Goal: Transaction & Acquisition: Purchase product/service

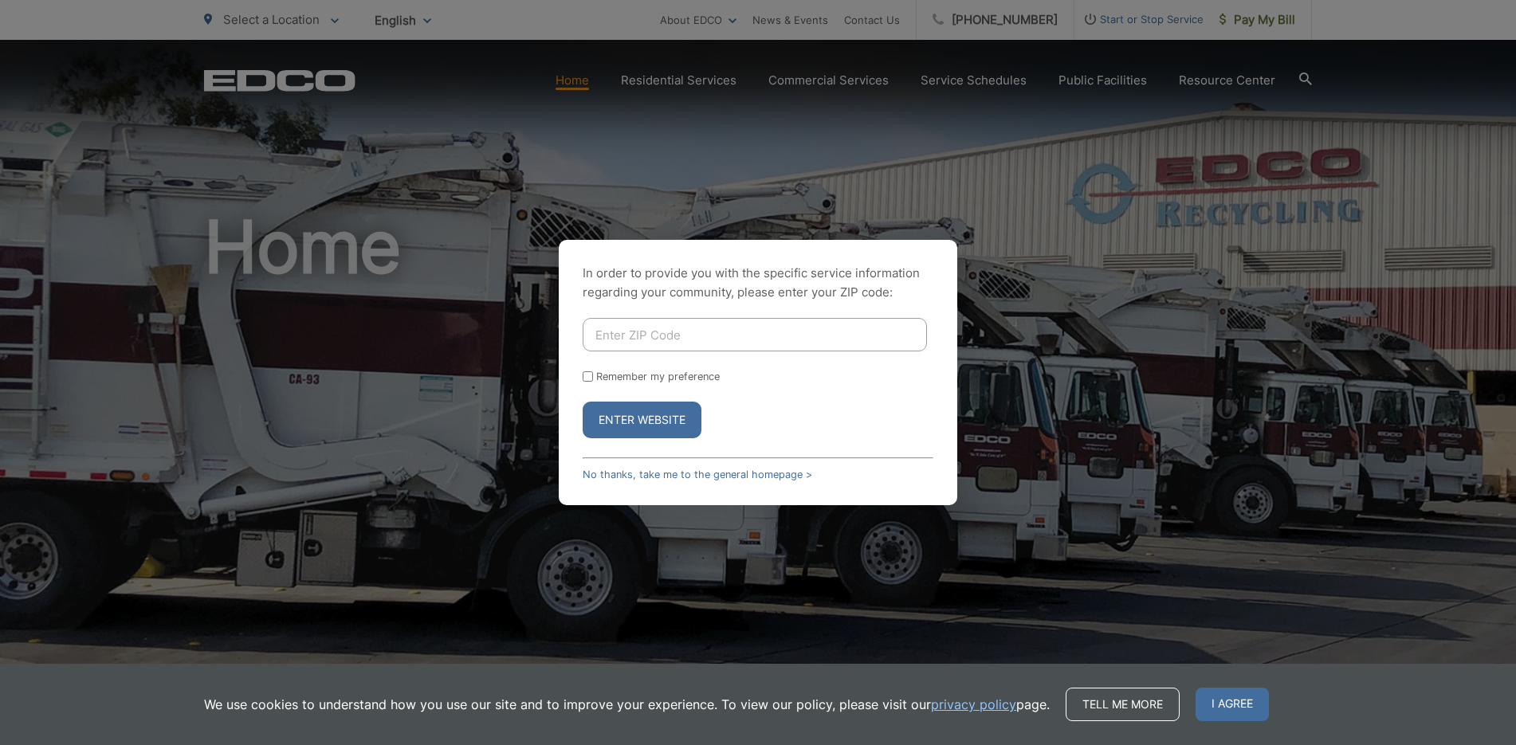
click at [654, 337] on input "Enter ZIP Code" at bounding box center [755, 334] width 344 height 33
type input "92027"
click at [619, 416] on button "Enter Website" at bounding box center [642, 420] width 119 height 37
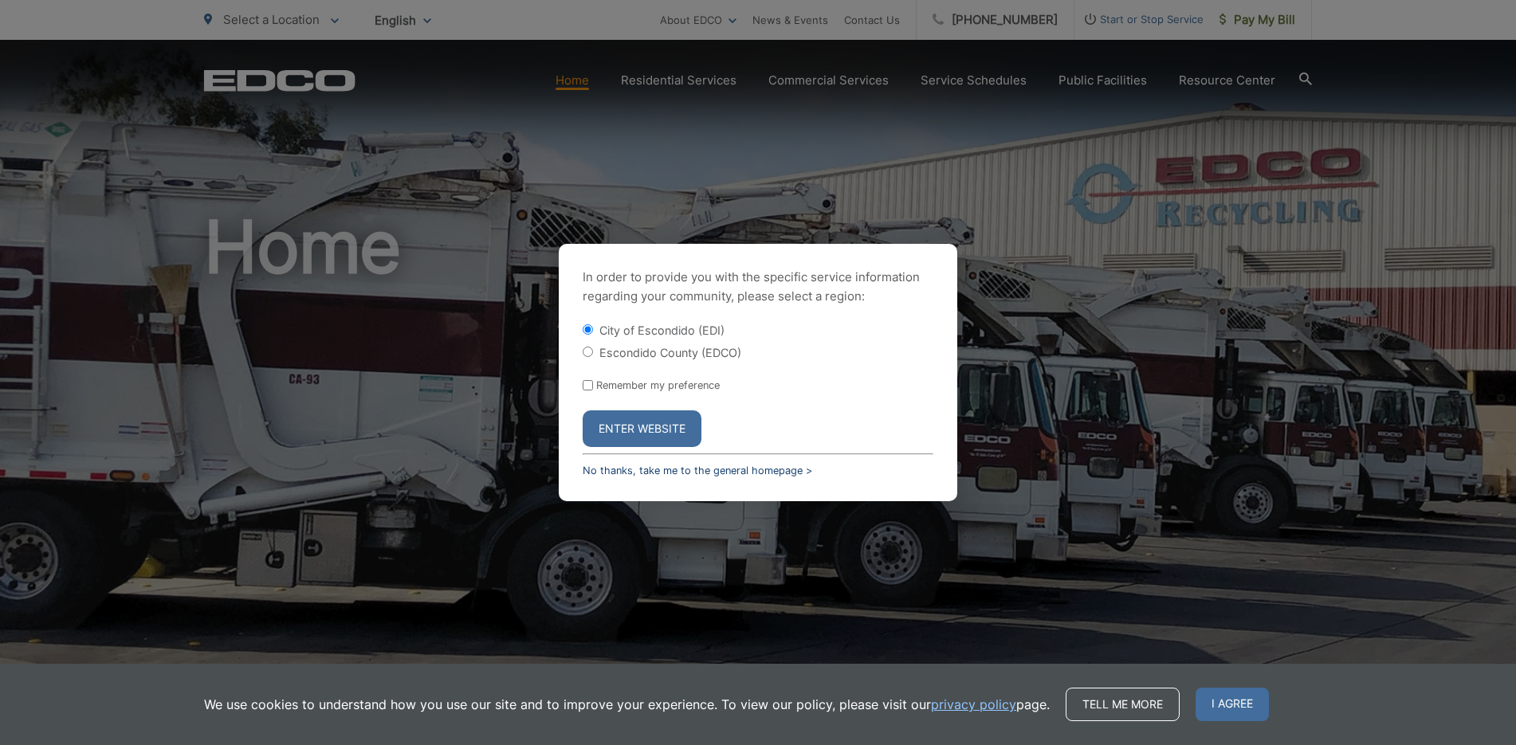
click at [597, 471] on link "No thanks, take me to the general homepage >" at bounding box center [698, 471] width 230 height 12
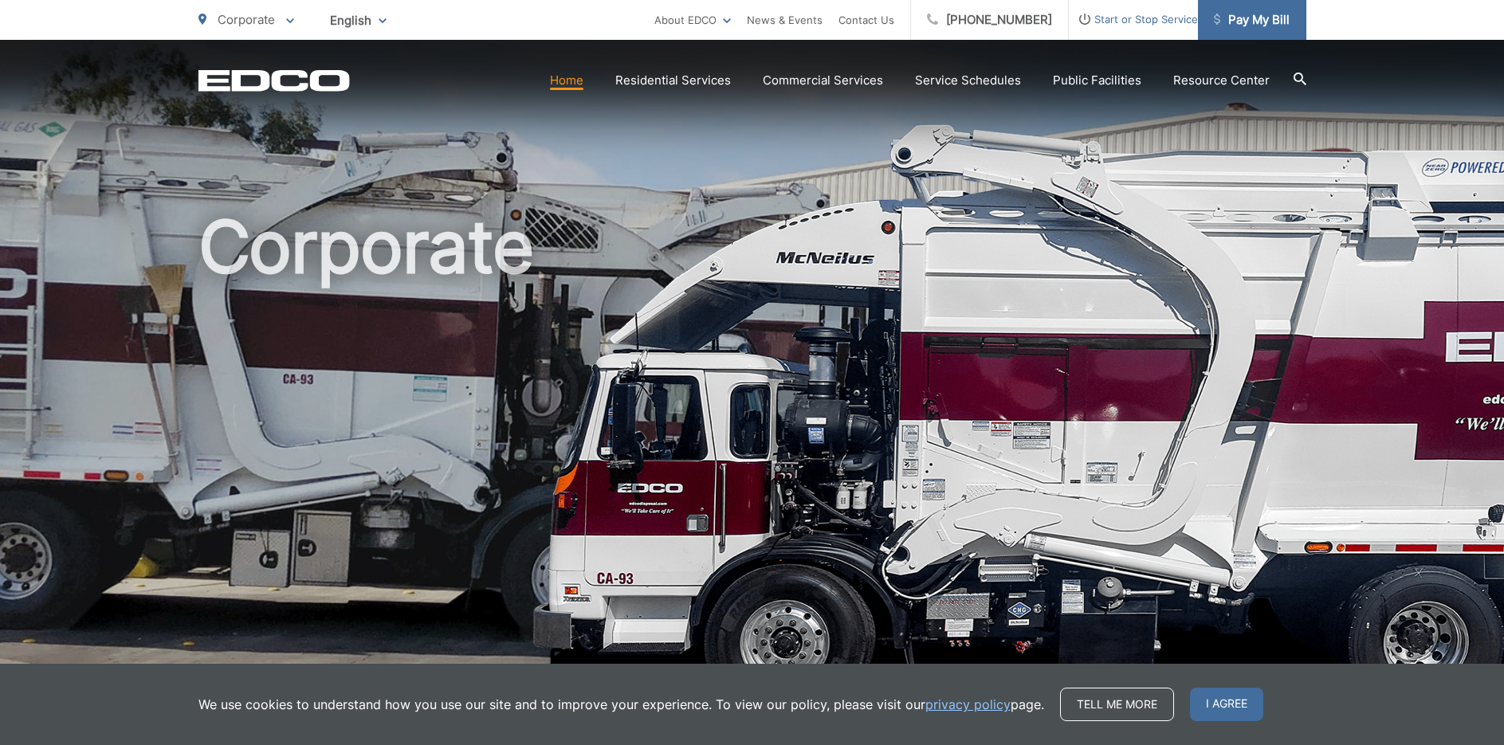
click at [1262, 18] on span "Pay My Bill" at bounding box center [1252, 19] width 76 height 19
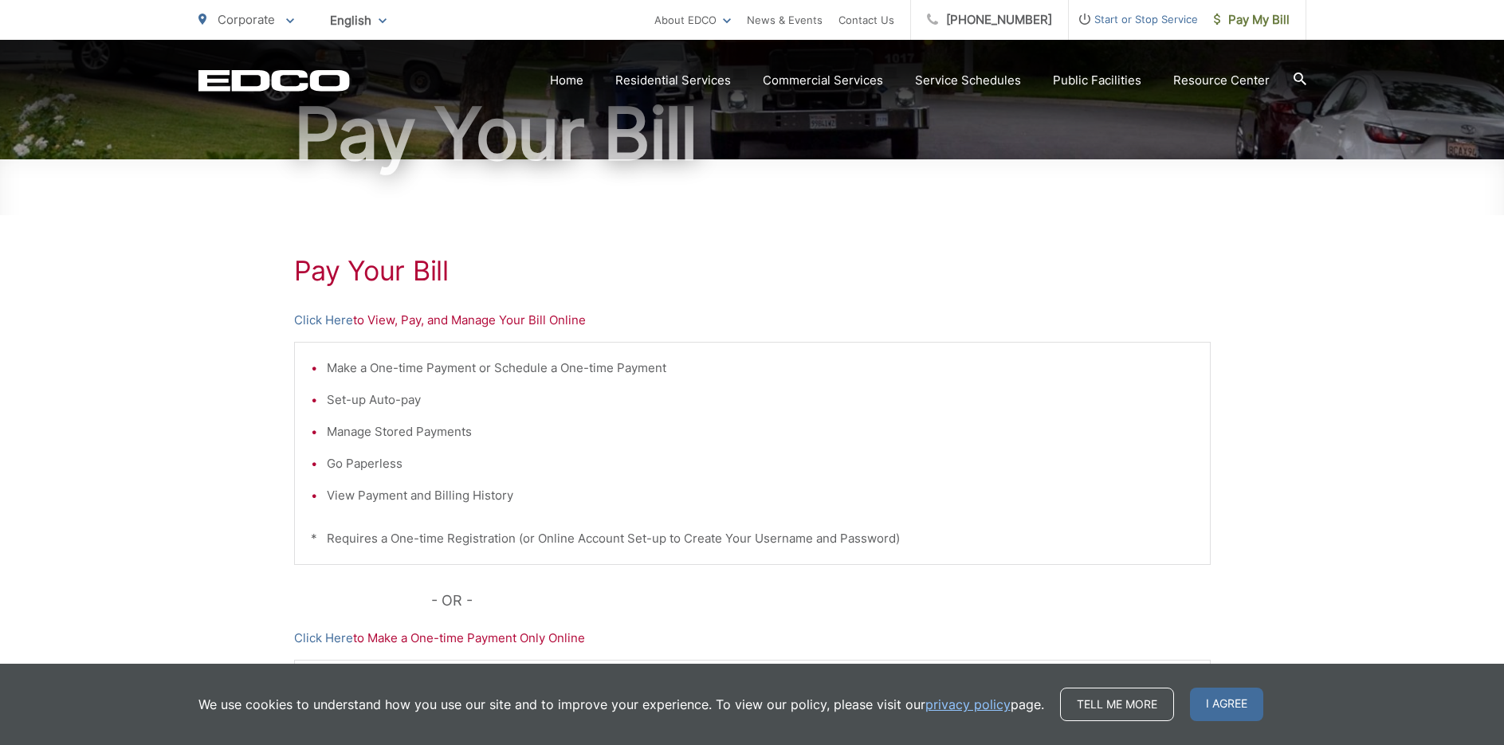
scroll to position [80, 0]
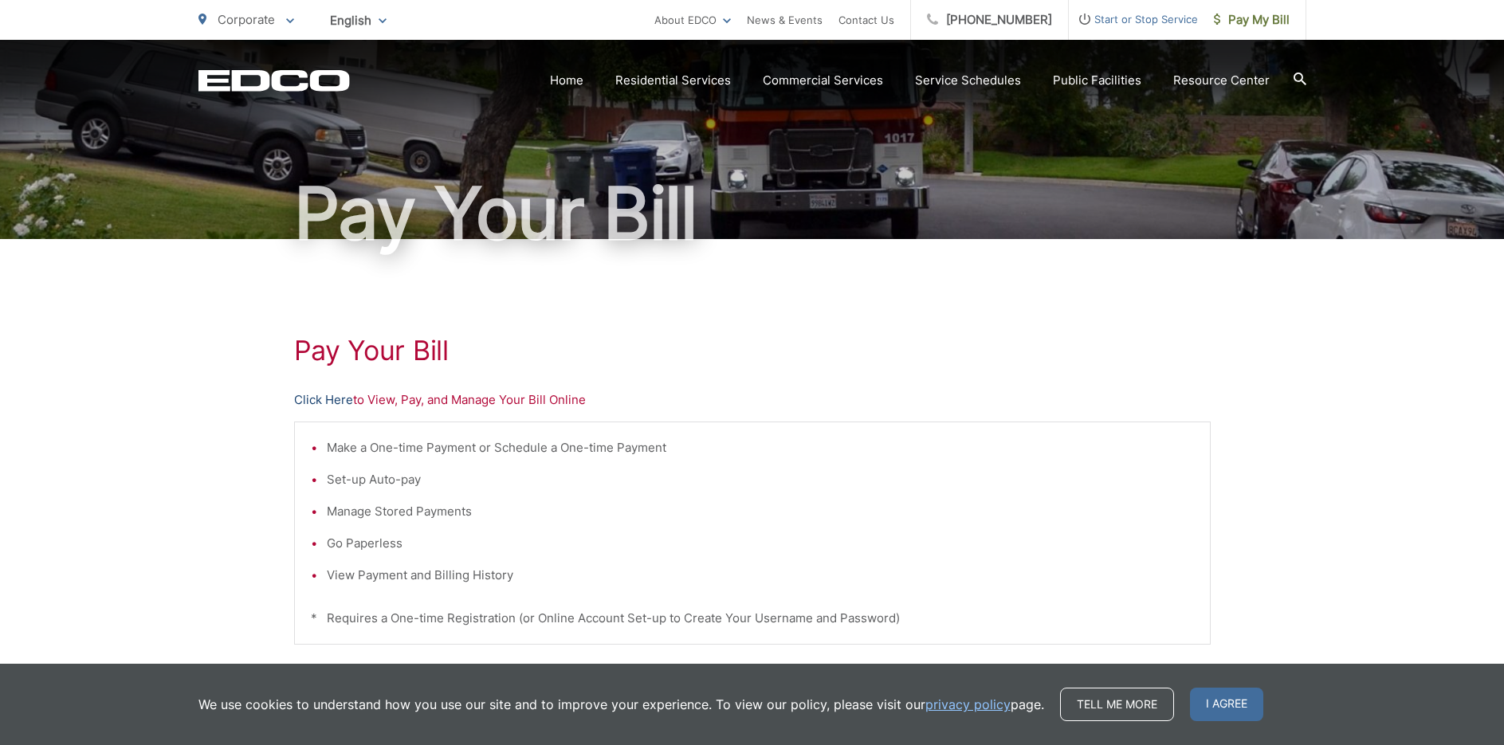
click at [313, 401] on link "Click Here" at bounding box center [323, 400] width 59 height 19
